Goal: Transaction & Acquisition: Purchase product/service

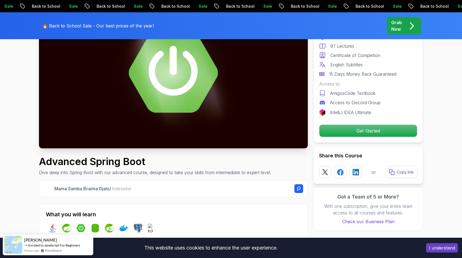
scroll to position [137, 0]
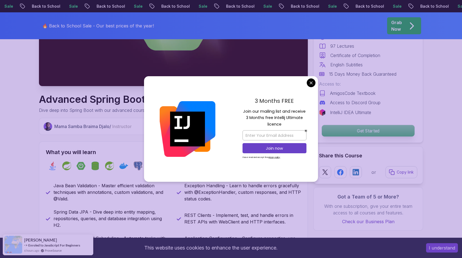
click at [369, 133] on p "Get Started" at bounding box center [368, 131] width 93 height 12
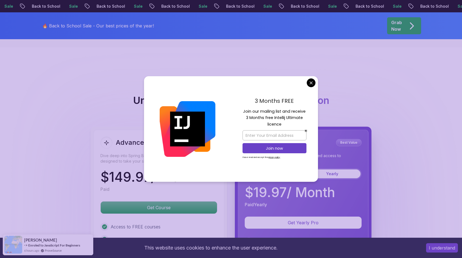
scroll to position [1195, 0]
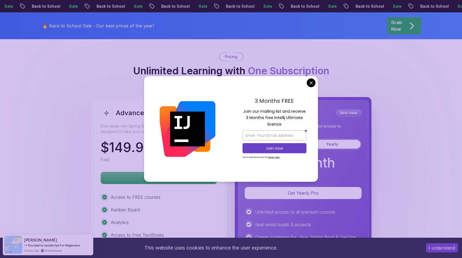
click at [308, 83] on body "Sale Back to School Sale Back to School Sale Back to School Sale Back to School…" at bounding box center [231, 61] width 462 height 2513
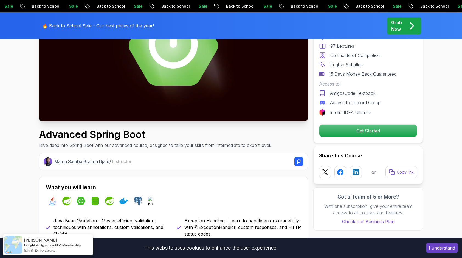
scroll to position [0, 0]
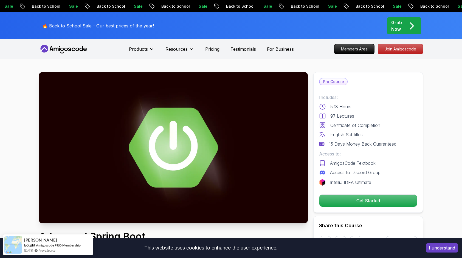
drag, startPoint x: 426, startPoint y: 132, endPoint x: 368, endPoint y: -16, distance: 158.3
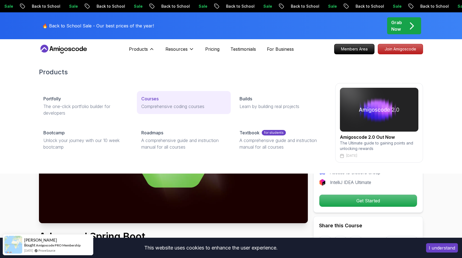
click at [164, 107] on p "Comprehensive coding courses" at bounding box center [183, 106] width 85 height 7
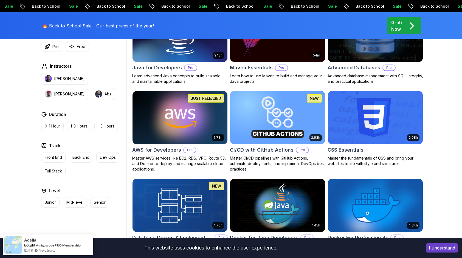
scroll to position [412, 0]
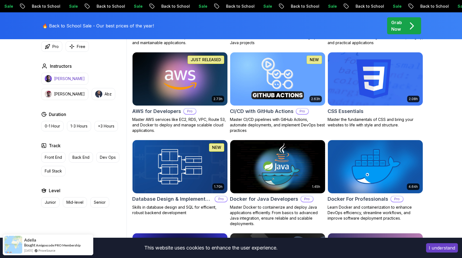
click at [58, 80] on p "[PERSON_NAME]" at bounding box center [69, 78] width 31 height 5
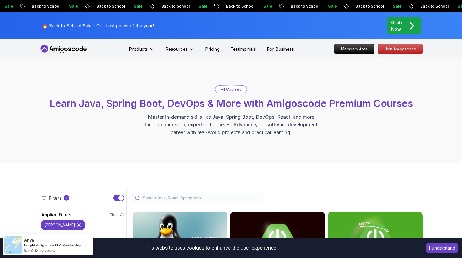
drag, startPoint x: 97, startPoint y: 137, endPoint x: 135, endPoint y: 9, distance: 133.1
drag, startPoint x: 61, startPoint y: 77, endPoint x: 110, endPoint y: -20, distance: 108.8
click at [240, 4] on div "Sale Back to School Sale Back to School Sale Back to School Sale Back to School…" at bounding box center [195, 6] width 462 height 6
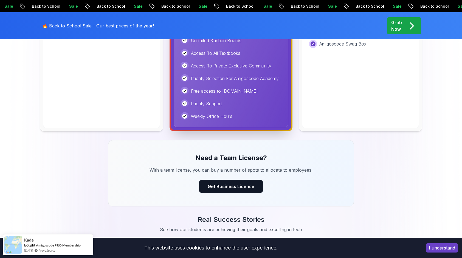
scroll to position [165, 0]
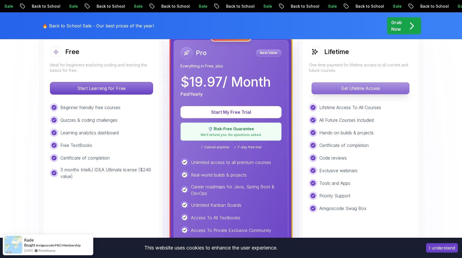
click at [335, 86] on p "Get Lifetime Access" at bounding box center [360, 89] width 97 height 12
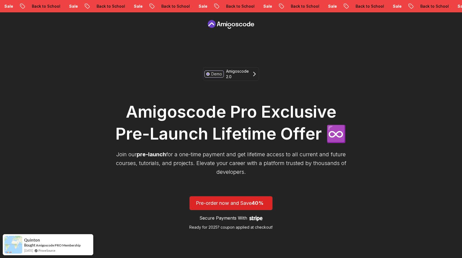
scroll to position [192, 0]
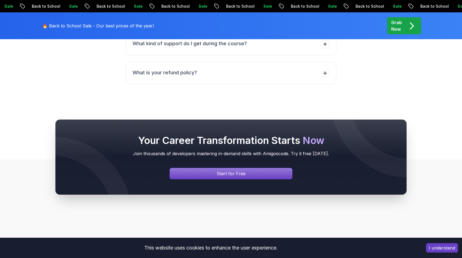
scroll to position [2498, 0]
